Goal: Task Accomplishment & Management: Use online tool/utility

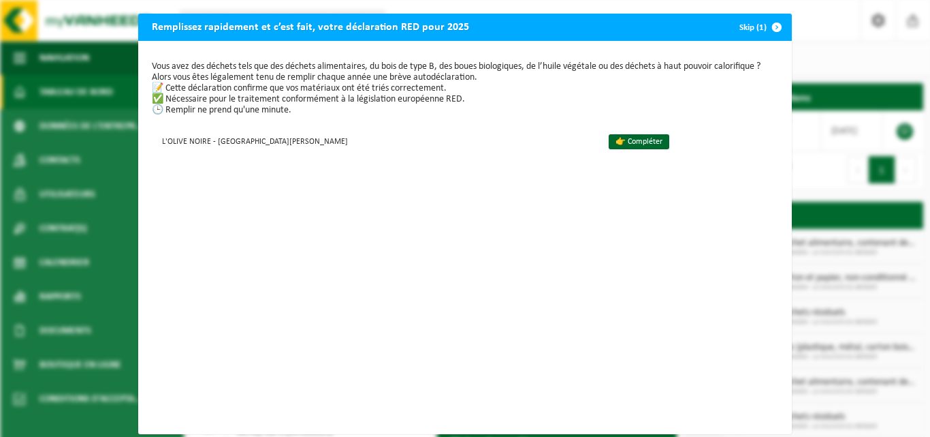
click at [773, 27] on span "button" at bounding box center [776, 27] width 27 height 27
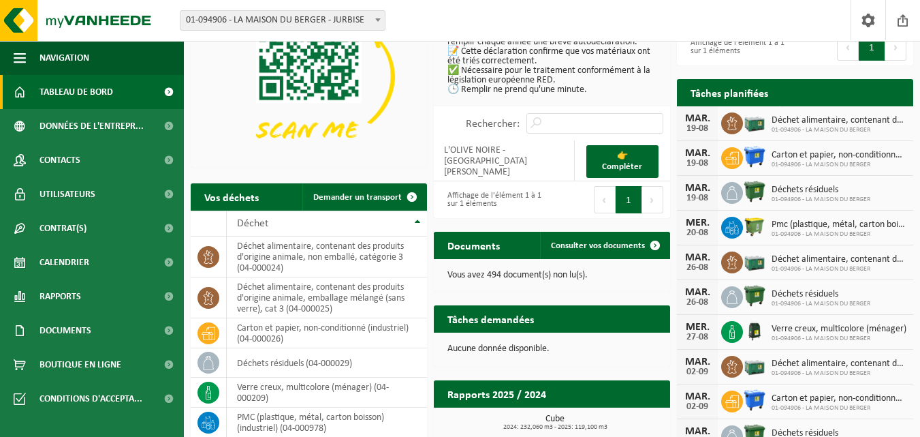
scroll to position [218, 0]
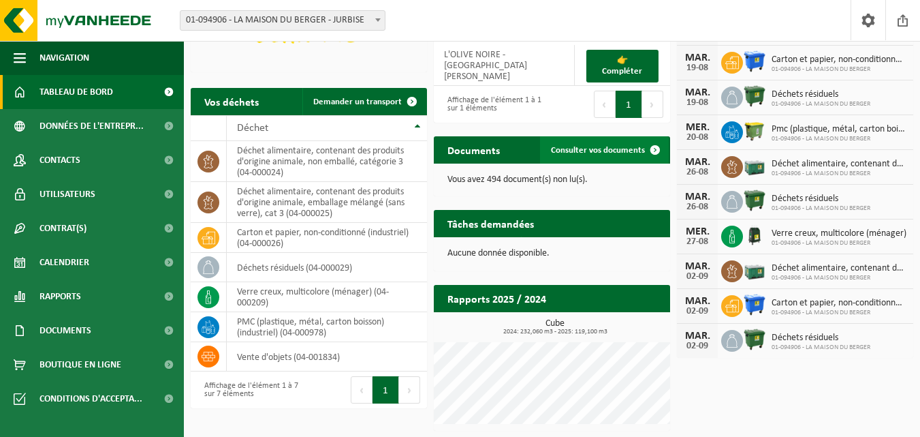
click at [618, 142] on link "Consulter vos documents" at bounding box center [604, 149] width 129 height 27
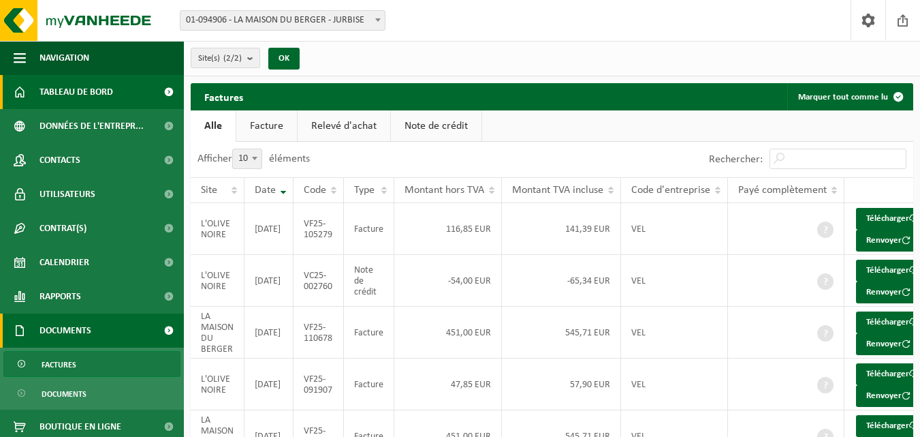
click at [65, 91] on span "Tableau de bord" at bounding box center [76, 92] width 74 height 34
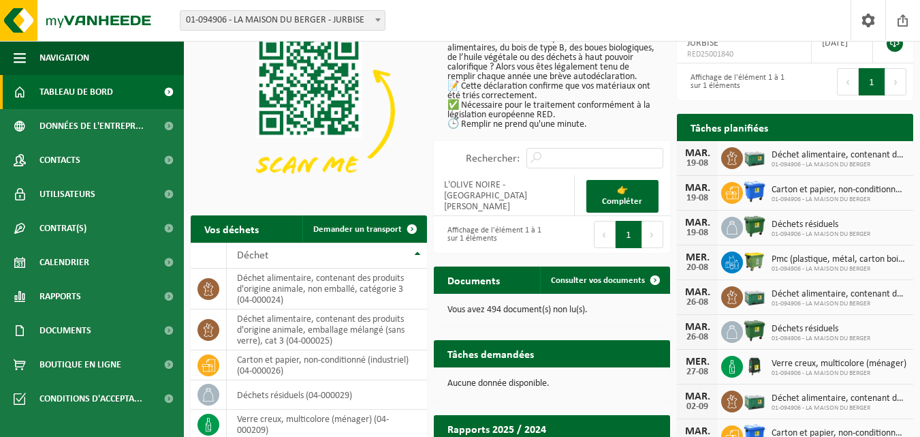
scroll to position [82, 0]
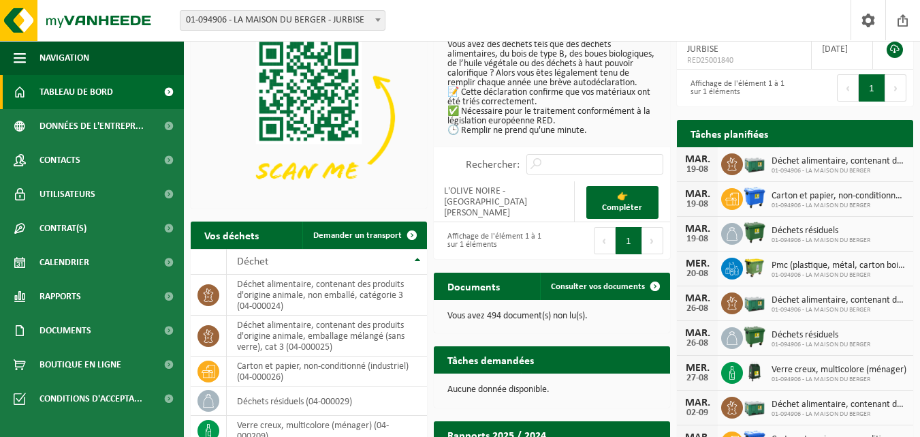
click at [788, 266] on span "Pmc (plastique, métal, carton boisson) (industriel)" at bounding box center [839, 265] width 135 height 11
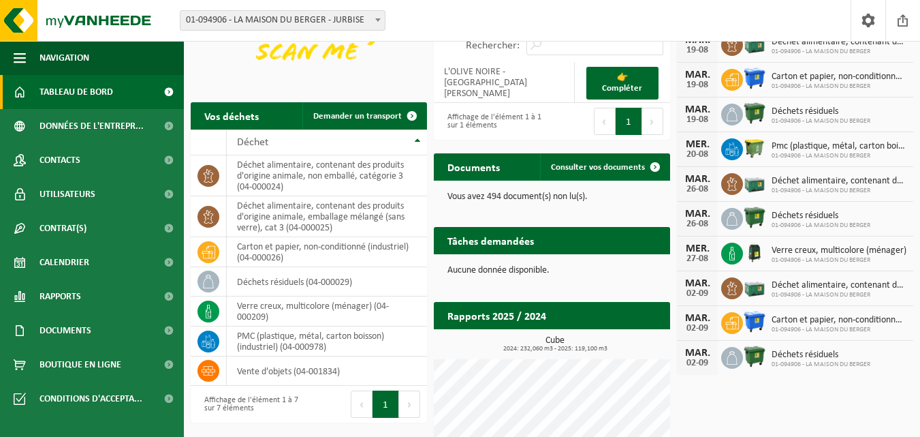
scroll to position [204, 0]
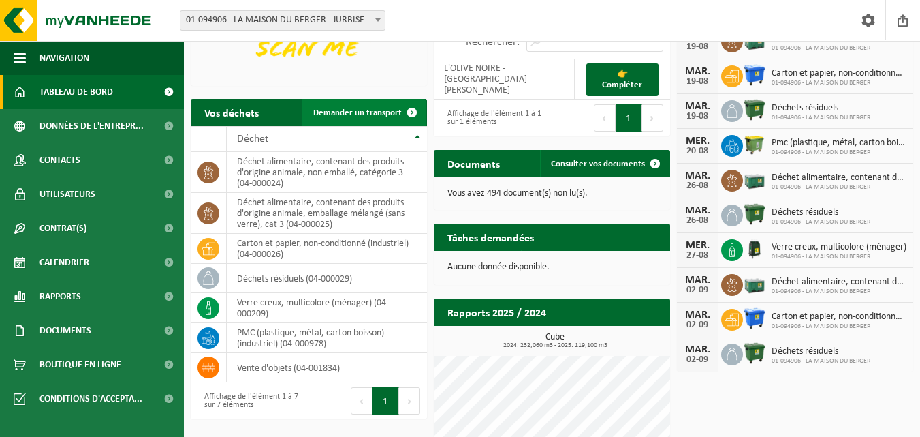
click at [343, 106] on link "Demander un transport" at bounding box center [363, 112] width 123 height 27
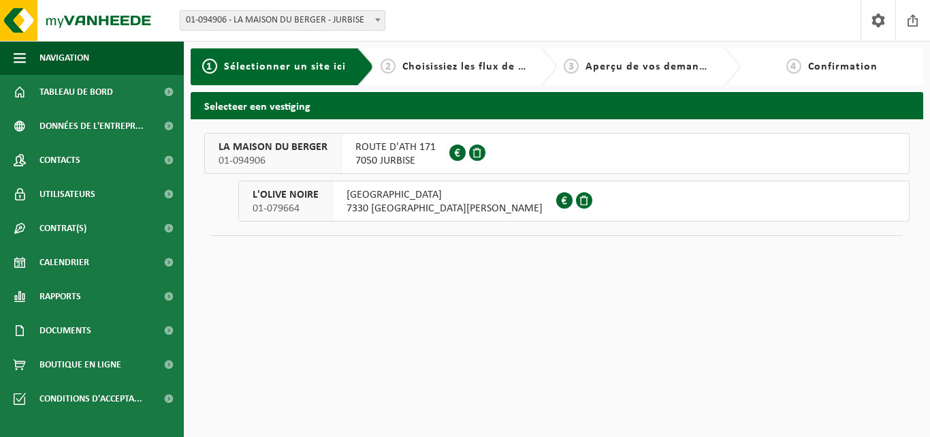
click at [276, 155] on span "01-094906" at bounding box center [273, 161] width 109 height 14
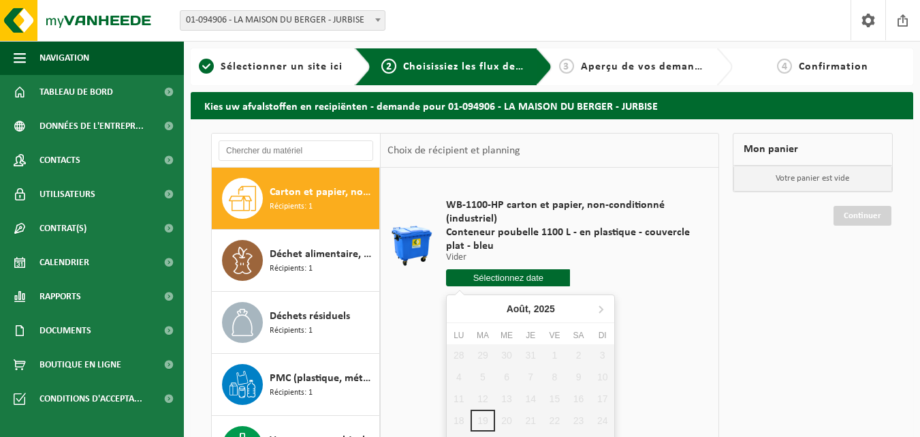
click at [511, 274] on input "text" at bounding box center [508, 277] width 124 height 17
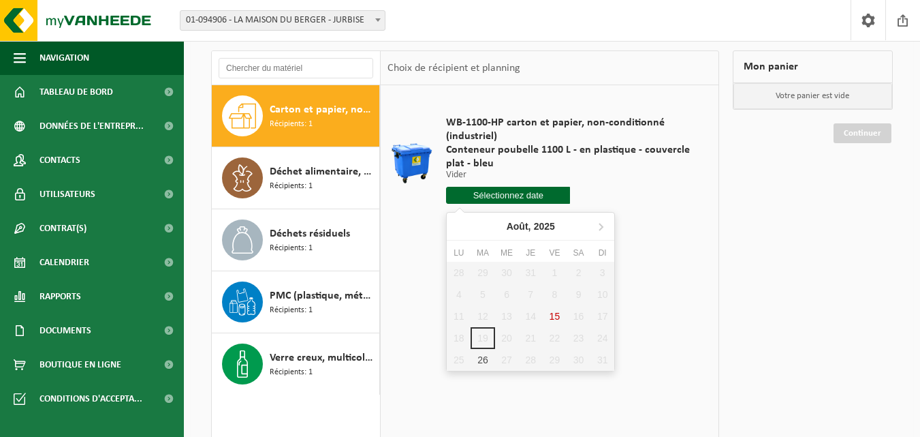
scroll to position [204, 0]
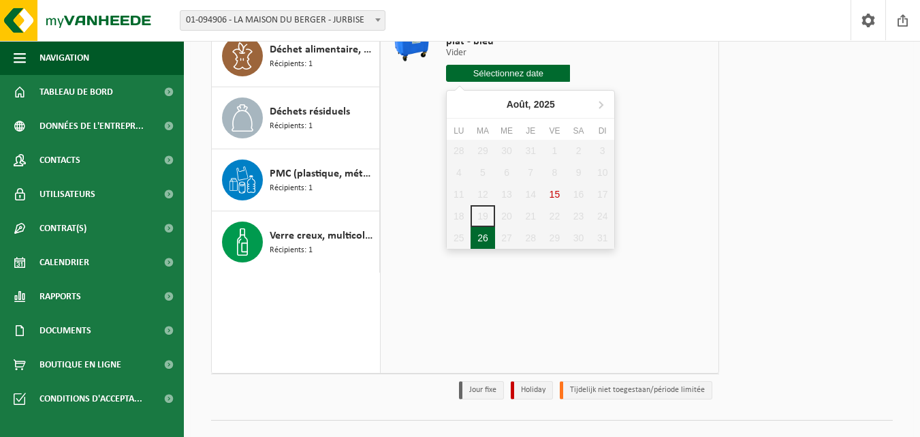
click at [486, 238] on div "26" at bounding box center [483, 238] width 24 height 22
type input "à partir de 2025-08-26"
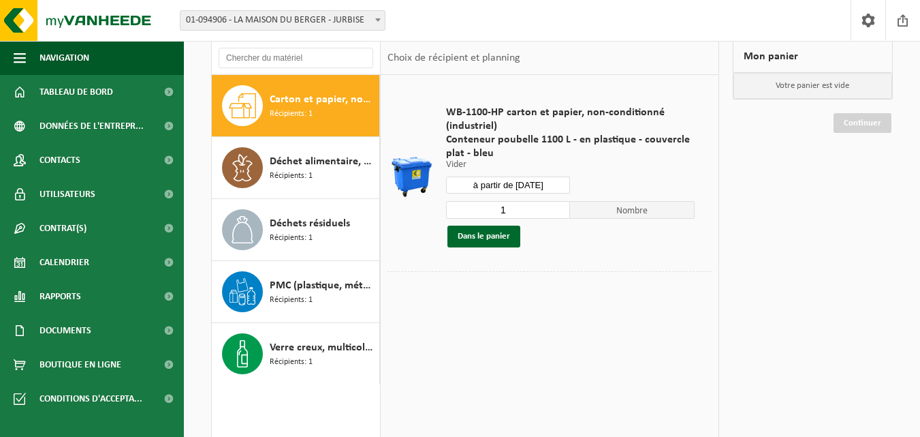
scroll to position [68, 0]
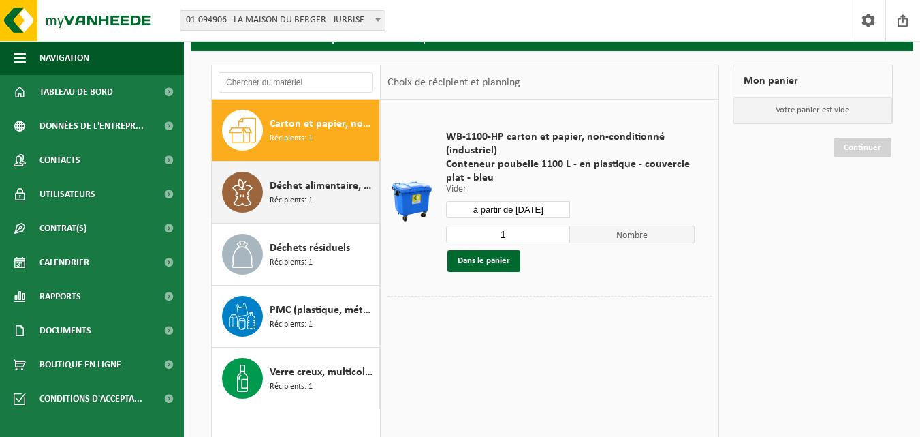
click at [290, 198] on span "Récipients: 1" at bounding box center [291, 200] width 43 height 13
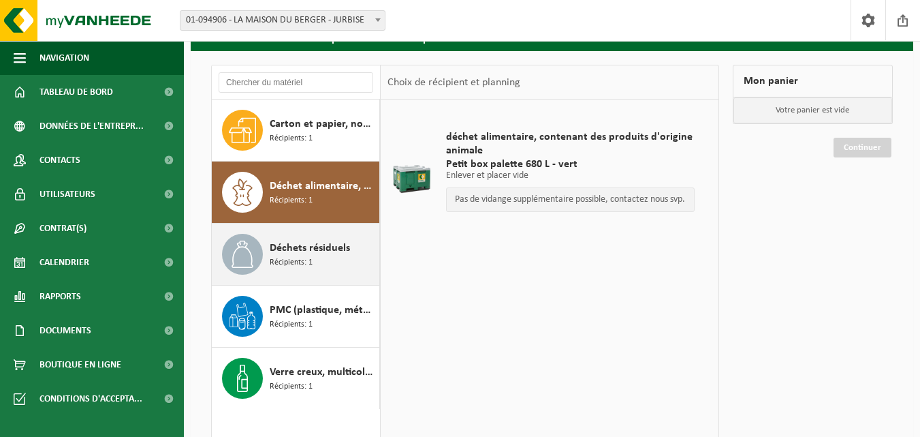
click at [300, 257] on span "Récipients: 1" at bounding box center [291, 262] width 43 height 13
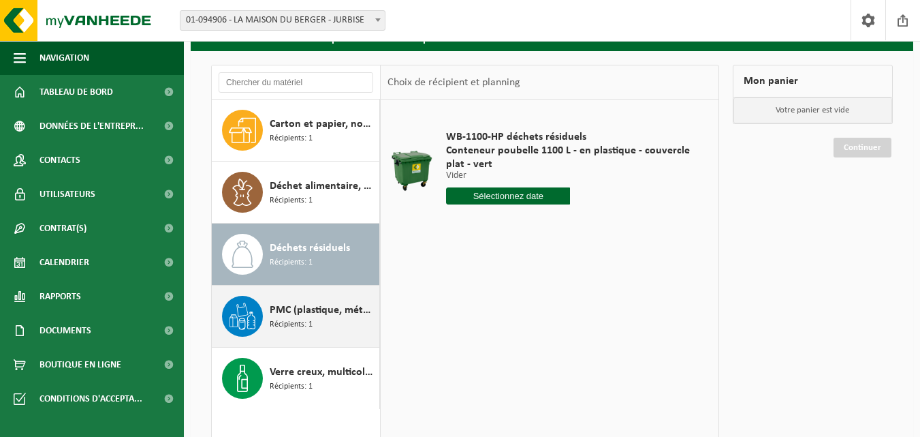
click at [298, 321] on span "Récipients: 1" at bounding box center [291, 324] width 43 height 13
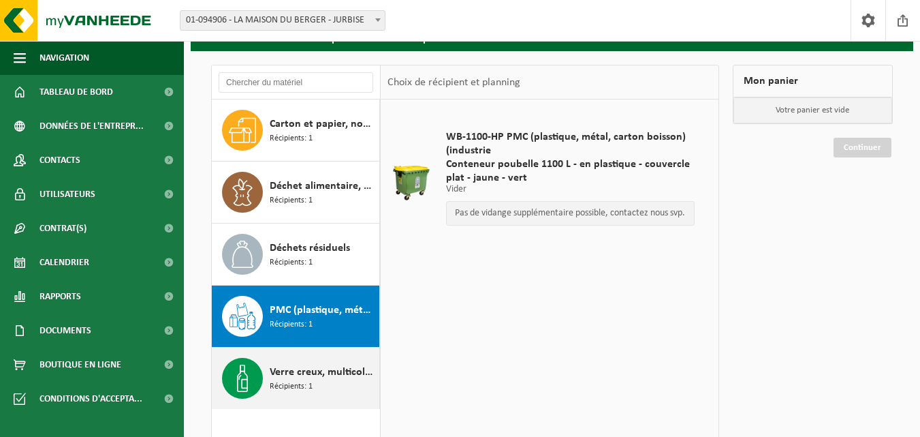
click at [287, 373] on span "Verre creux, multicolore (ménager)" at bounding box center [323, 372] width 106 height 16
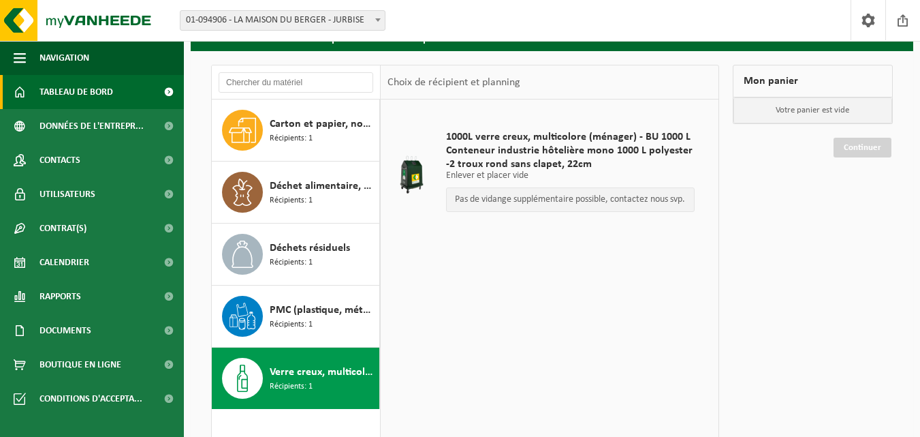
click at [88, 89] on span "Tableau de bord" at bounding box center [76, 92] width 74 height 34
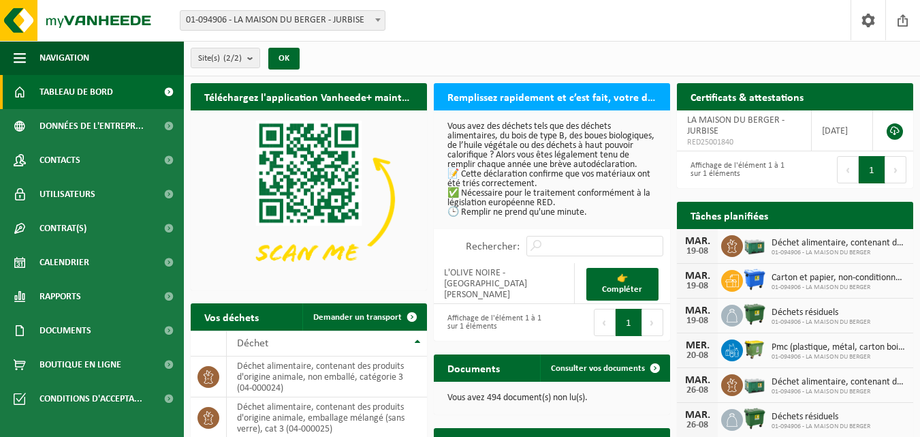
click at [728, 217] on h2 "Tâches planifiées" at bounding box center [729, 215] width 105 height 27
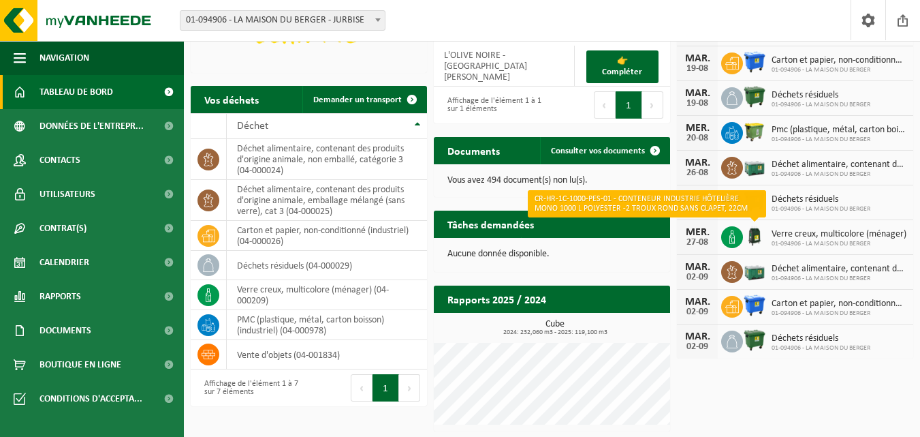
scroll to position [218, 0]
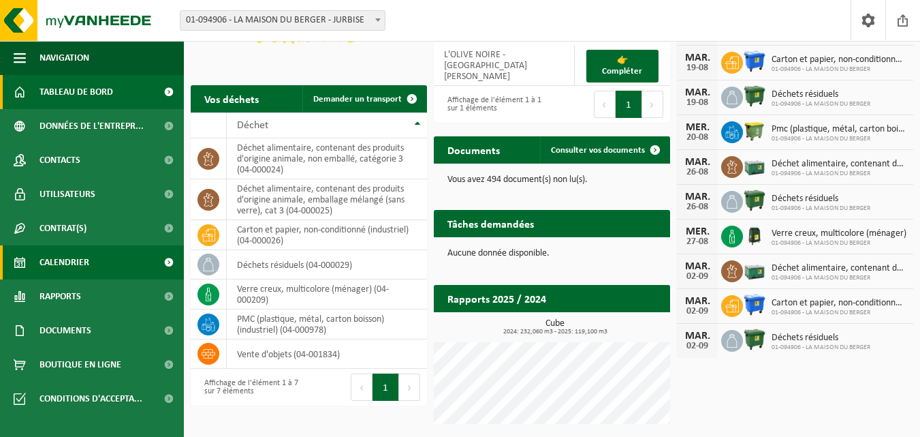
click at [51, 261] on span "Calendrier" at bounding box center [64, 262] width 50 height 34
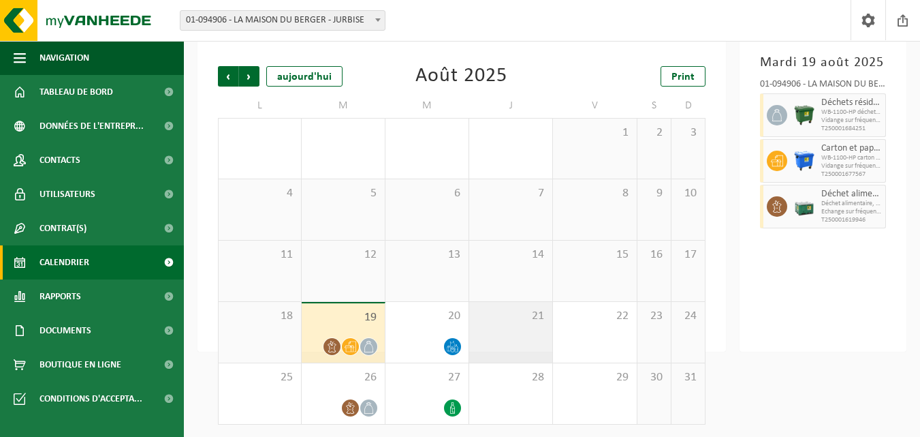
scroll to position [79, 0]
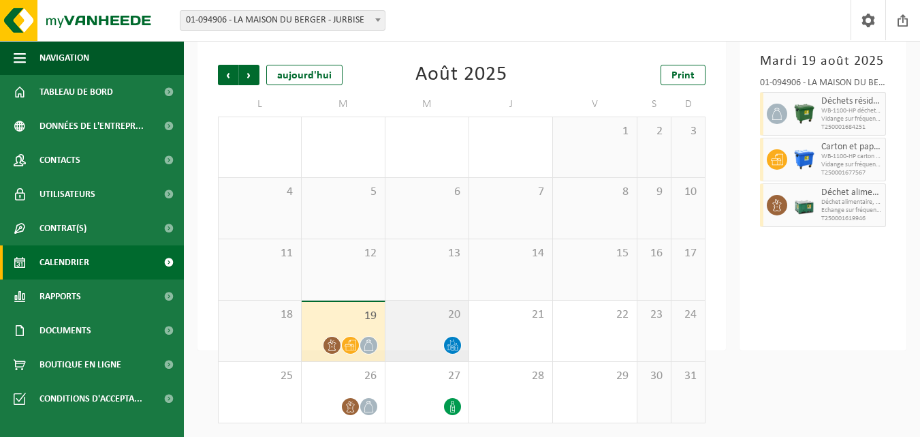
click at [437, 323] on div "20" at bounding box center [426, 330] width 83 height 61
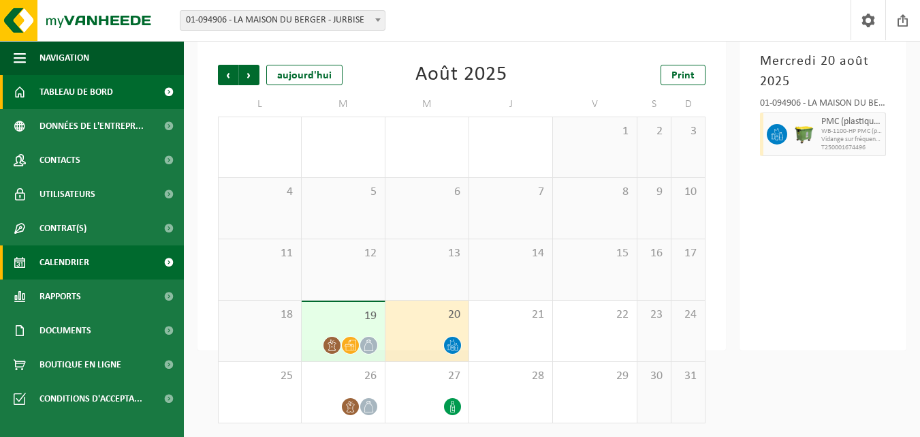
click at [60, 93] on span "Tableau de bord" at bounding box center [76, 92] width 74 height 34
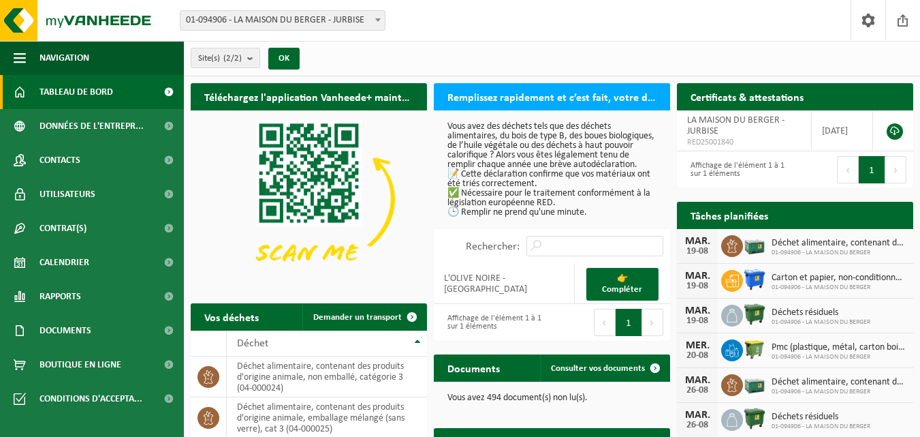
click at [319, 14] on span "01-094906 - LA MAISON DU BERGER - JURBISE" at bounding box center [282, 20] width 204 height 19
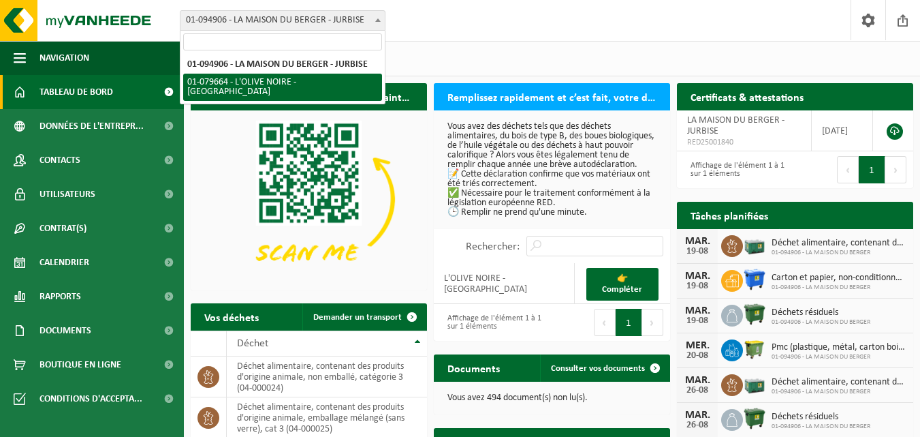
select select "27868"
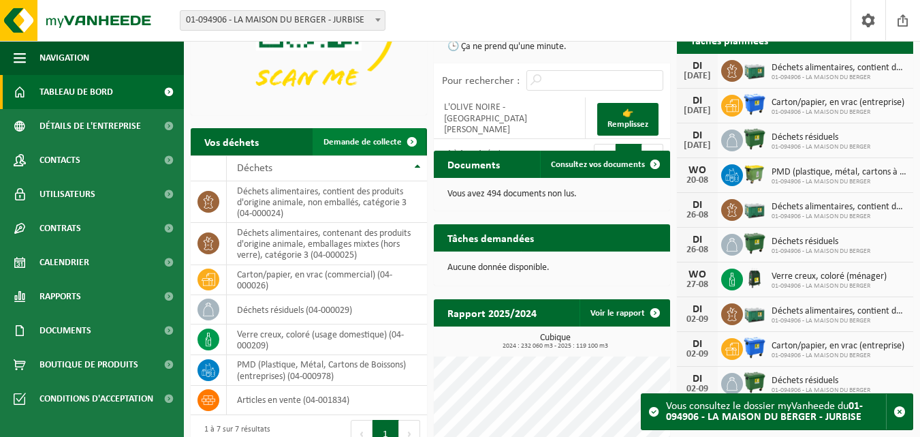
scroll to position [202, 0]
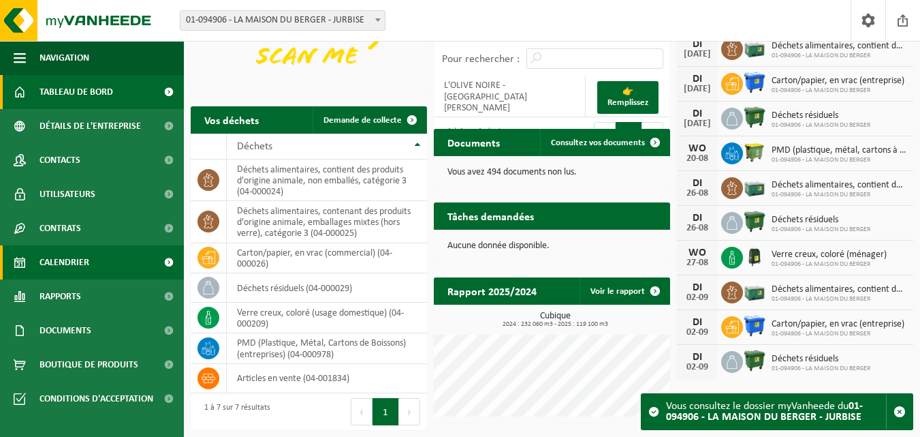
click at [75, 260] on font "Calendrier" at bounding box center [64, 262] width 50 height 10
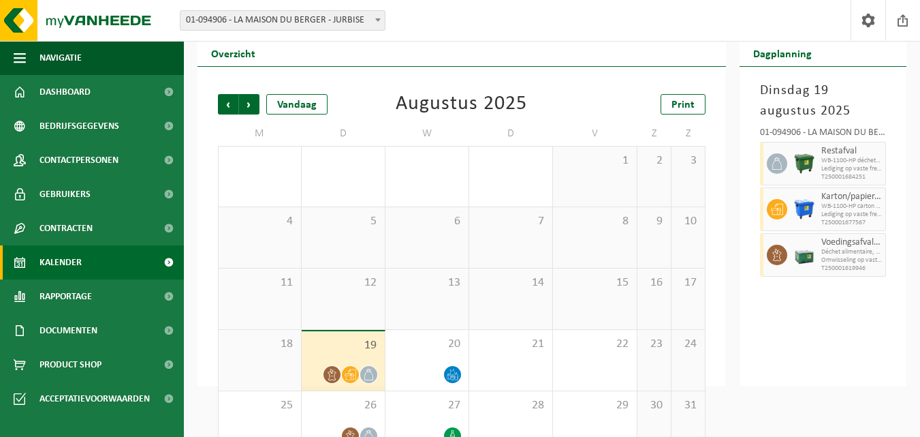
scroll to position [72, 0]
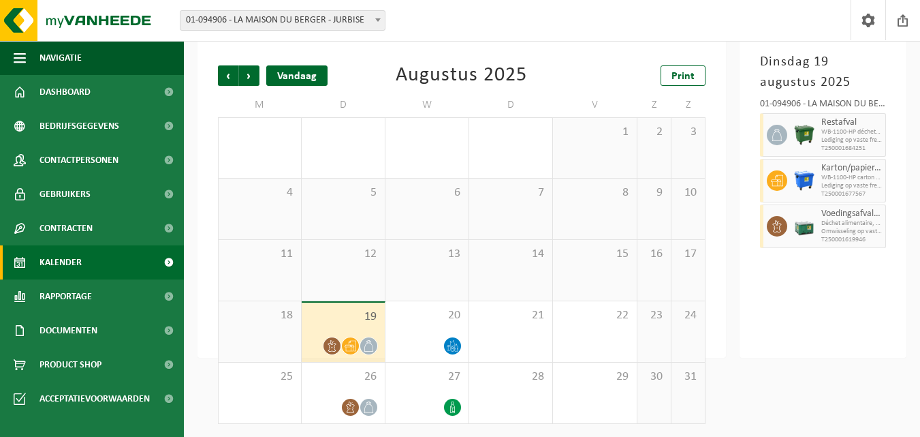
click at [308, 75] on div "Vandaag" at bounding box center [296, 75] width 61 height 20
click at [302, 79] on div "Vandaag" at bounding box center [296, 75] width 61 height 20
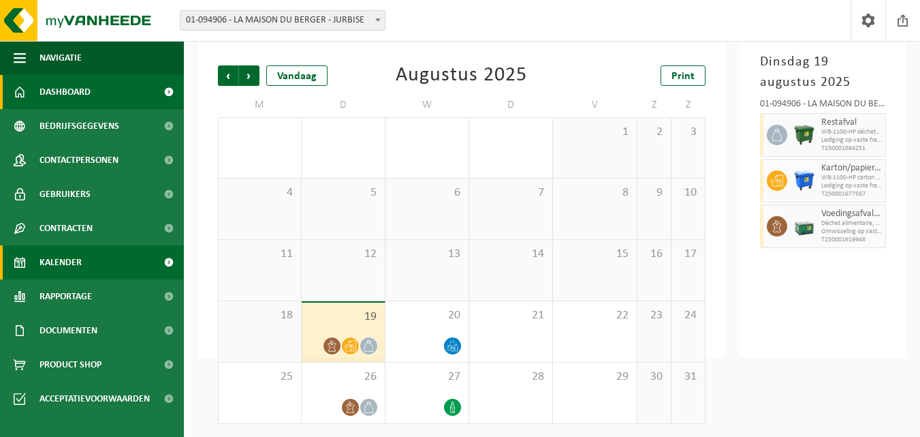
click at [59, 86] on span "Dashboard" at bounding box center [64, 92] width 51 height 34
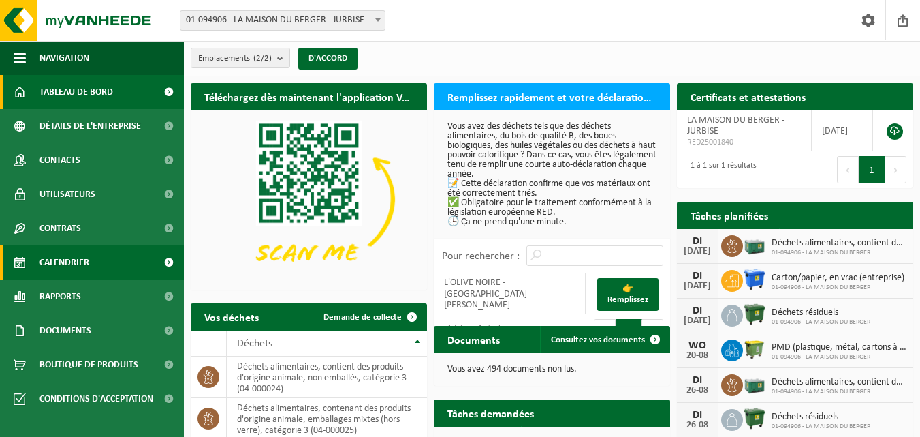
click at [75, 262] on font "Calendrier" at bounding box center [64, 262] width 50 height 10
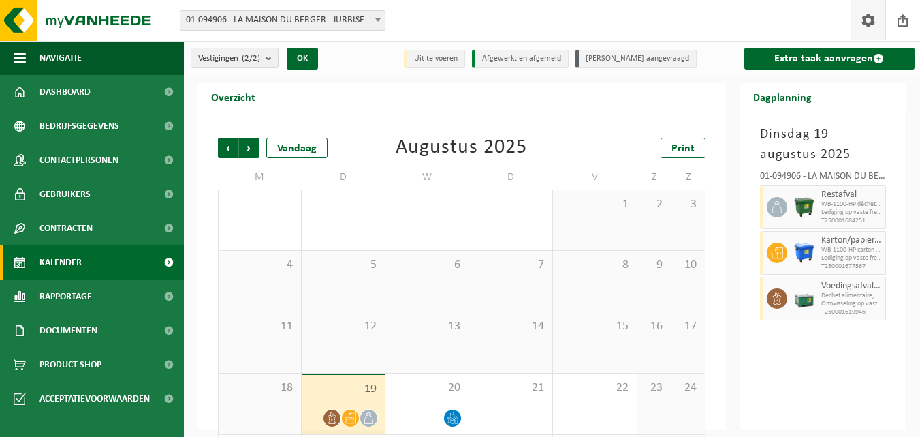
click at [864, 22] on span at bounding box center [868, 20] width 20 height 40
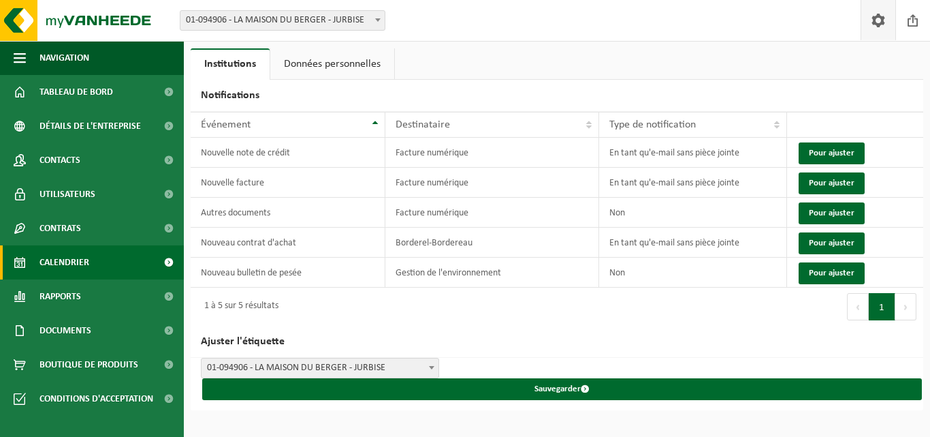
click at [66, 259] on font "Calendrier" at bounding box center [64, 262] width 50 height 10
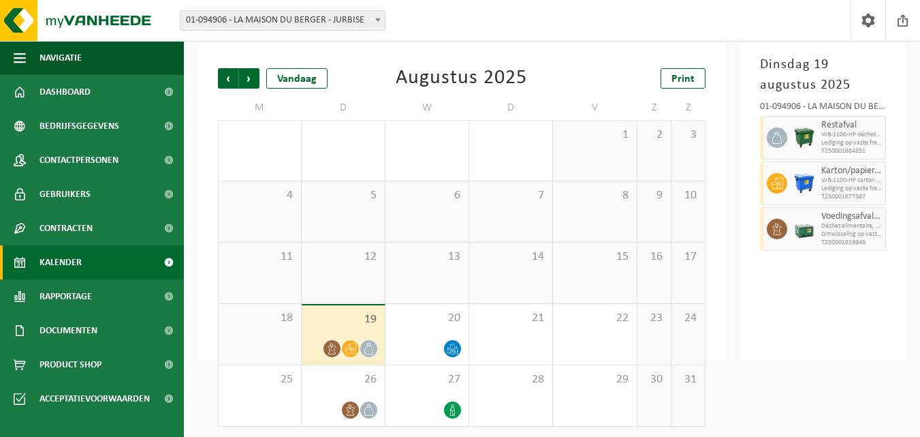
scroll to position [72, 0]
